Goal: Task Accomplishment & Management: Use online tool/utility

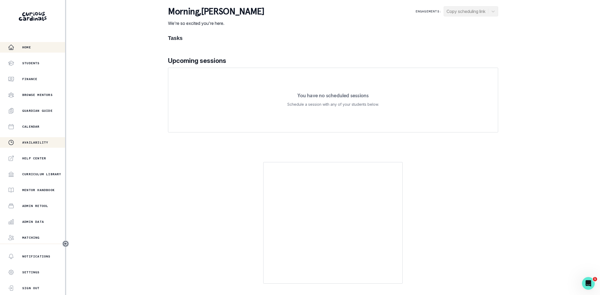
scroll to position [31, 0]
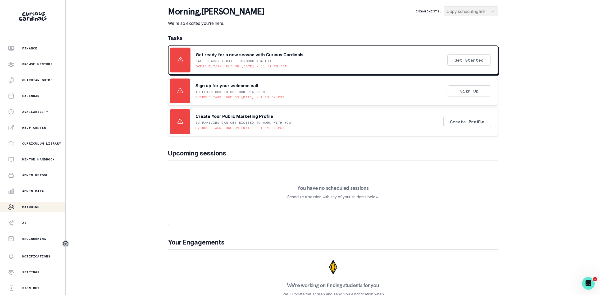
click at [30, 209] on div "Matching" at bounding box center [36, 207] width 57 height 6
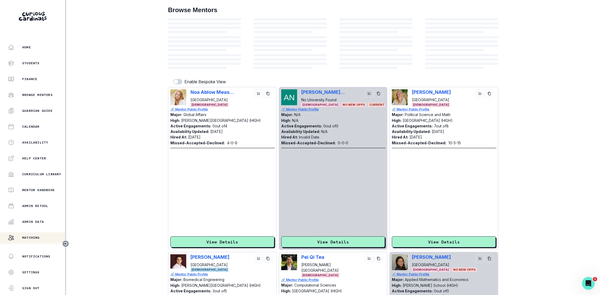
scroll to position [31, 0]
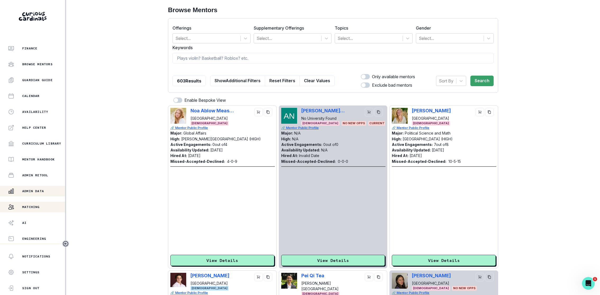
click at [34, 194] on button "Admin Data" at bounding box center [32, 191] width 65 height 11
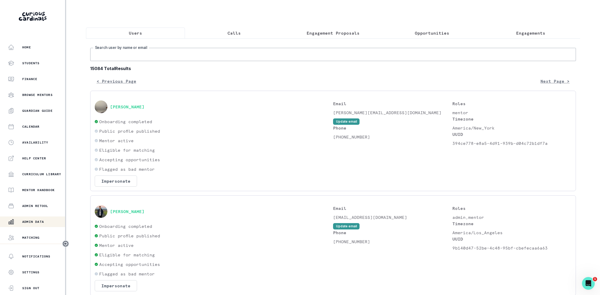
click at [181, 56] on input "Search user by name or email" at bounding box center [333, 54] width 486 height 13
type input "walxim"
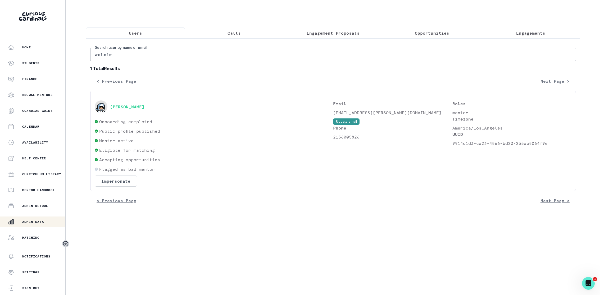
click at [118, 187] on div "[PERSON_NAME] Onboarding completed Public profile published Mentor active Eligi…" at bounding box center [333, 141] width 486 height 101
click at [120, 184] on button "Impersonate" at bounding box center [116, 181] width 42 height 11
click at [146, 226] on button "Impersonate" at bounding box center [137, 230] width 35 height 11
